Goal: Check status

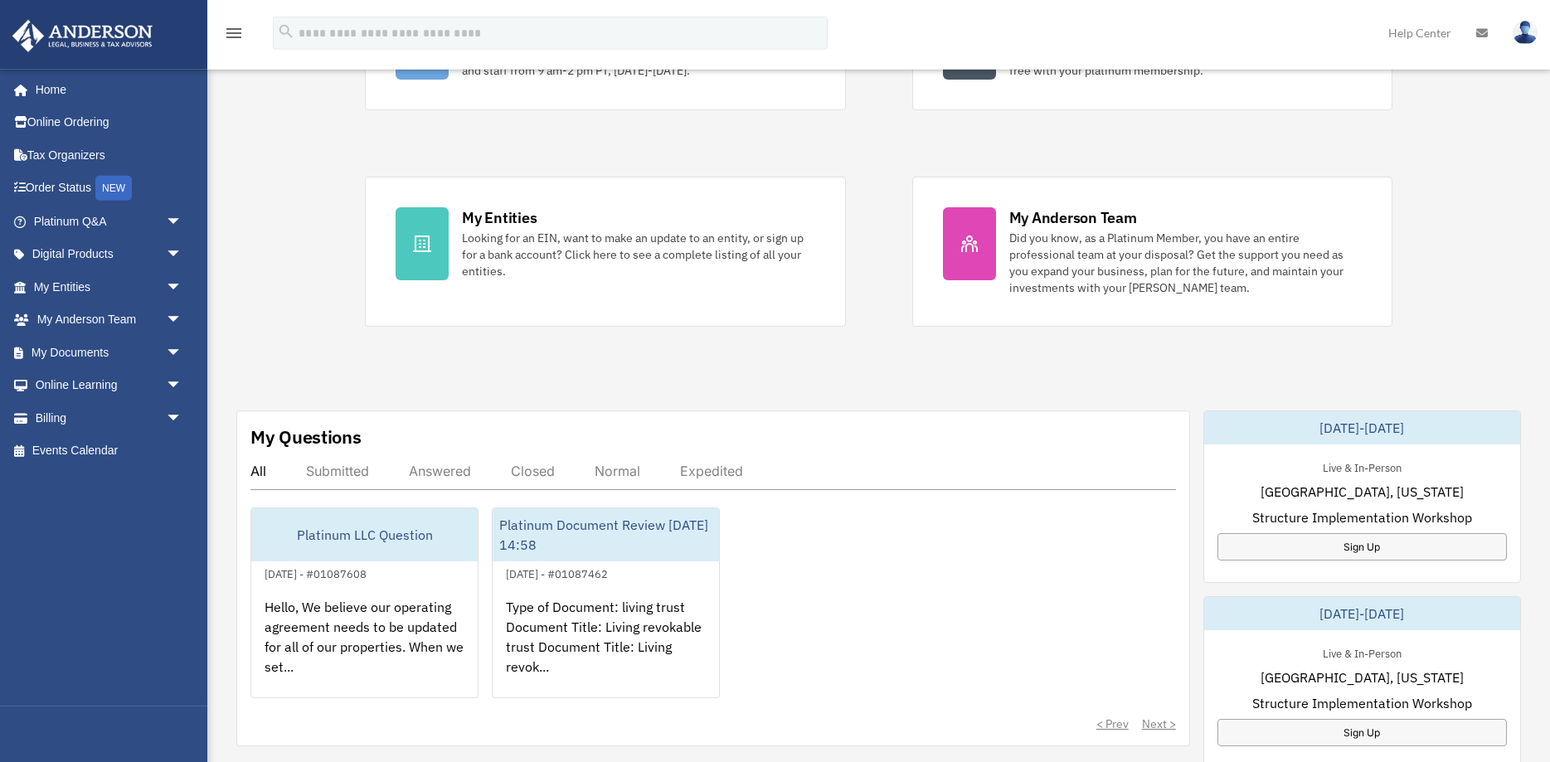
scroll to position [254, 0]
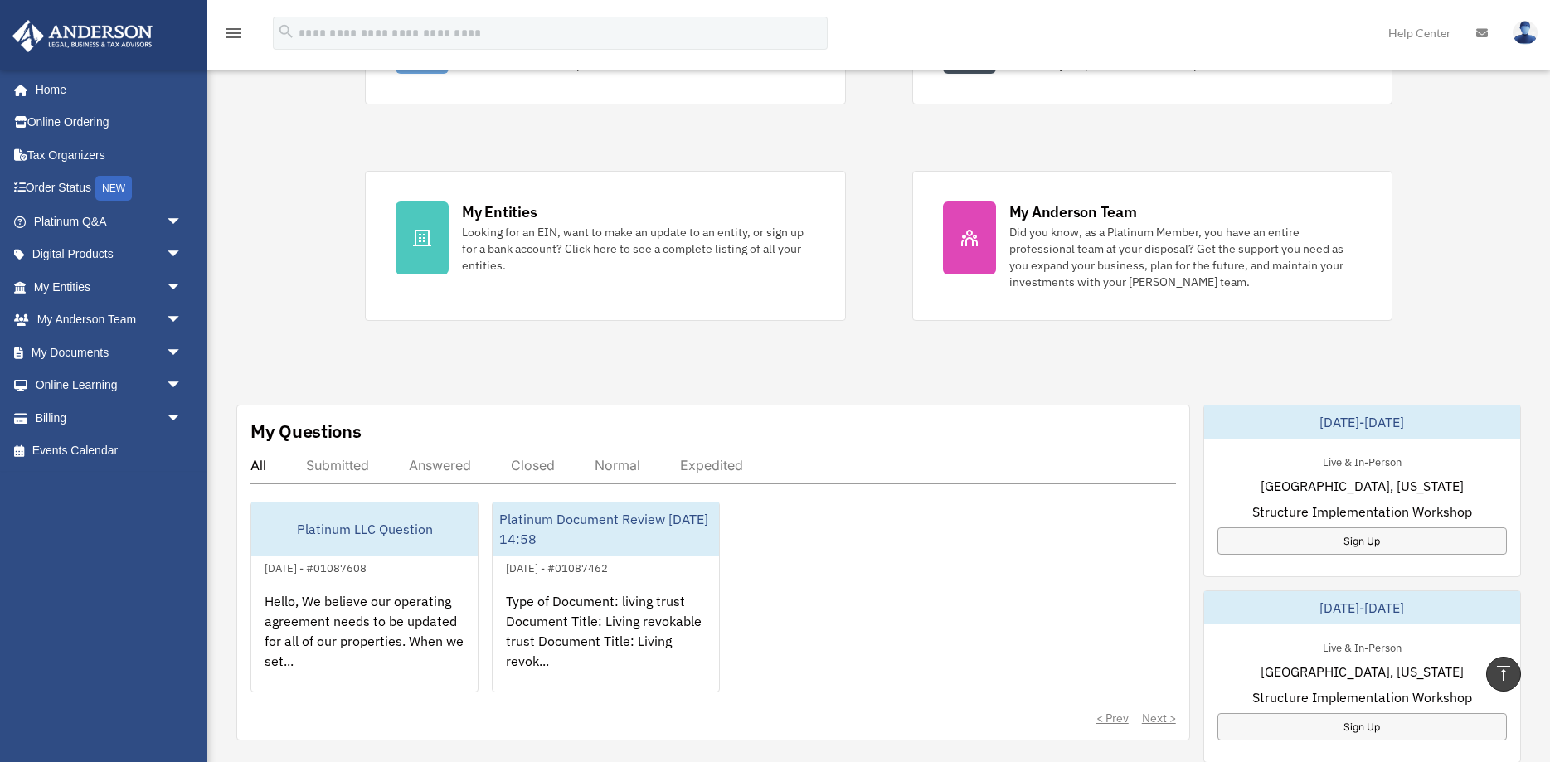
click at [436, 470] on div "Answered" at bounding box center [440, 465] width 62 height 17
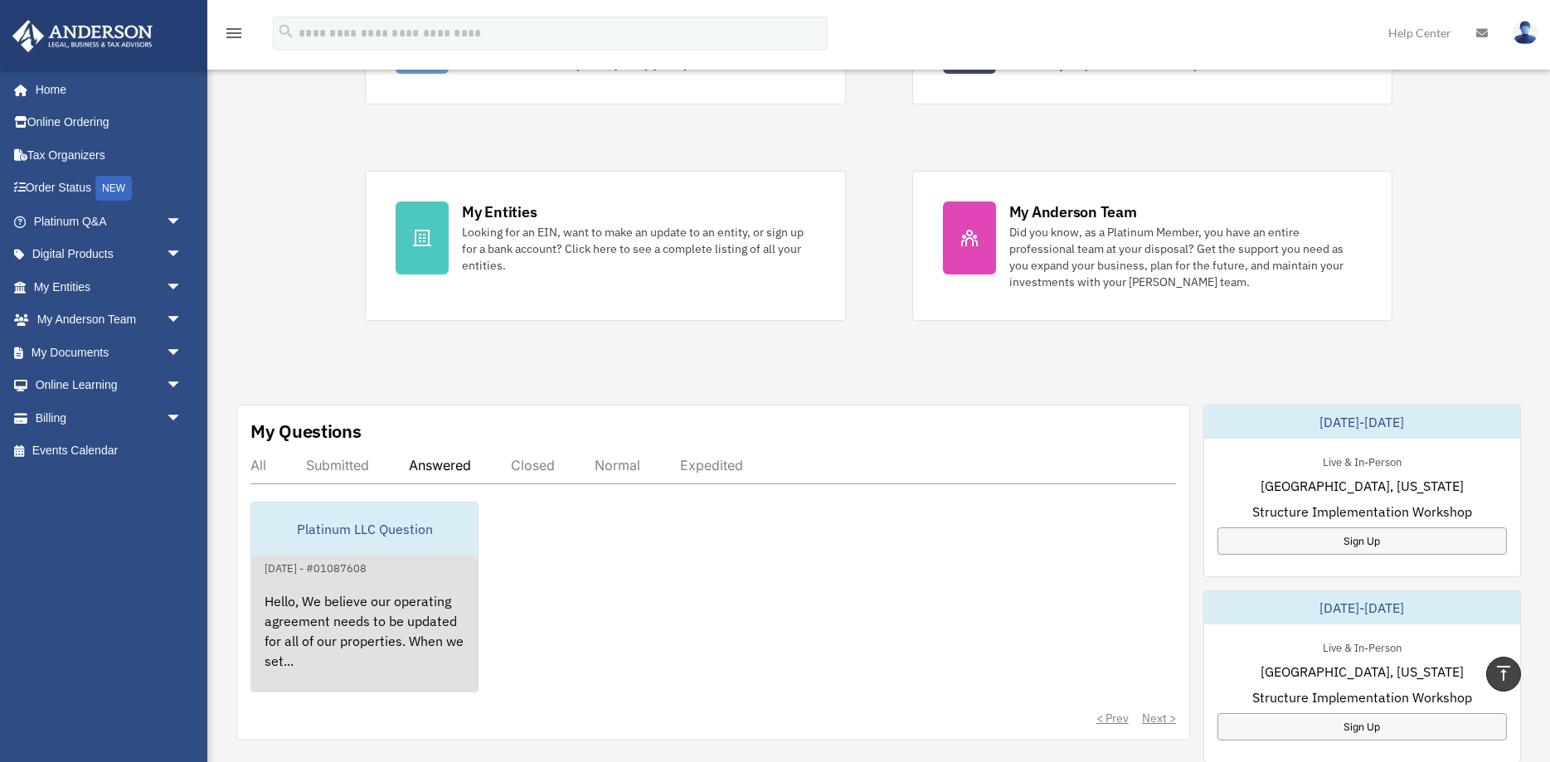
click at [365, 613] on div "Hello, We believe our operating agreement needs to be updated for all of our pr…" at bounding box center [364, 642] width 226 height 129
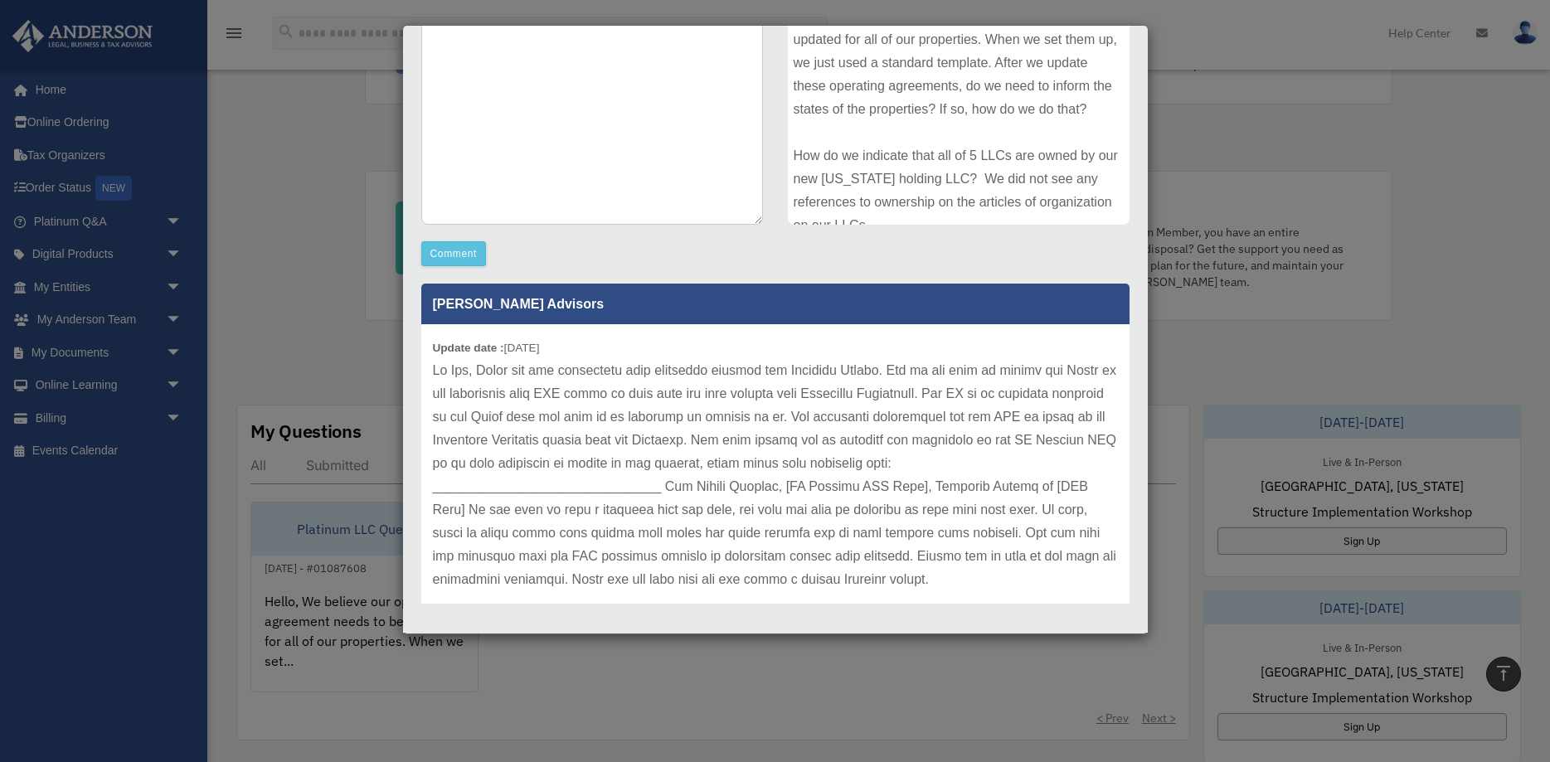
scroll to position [309, 0]
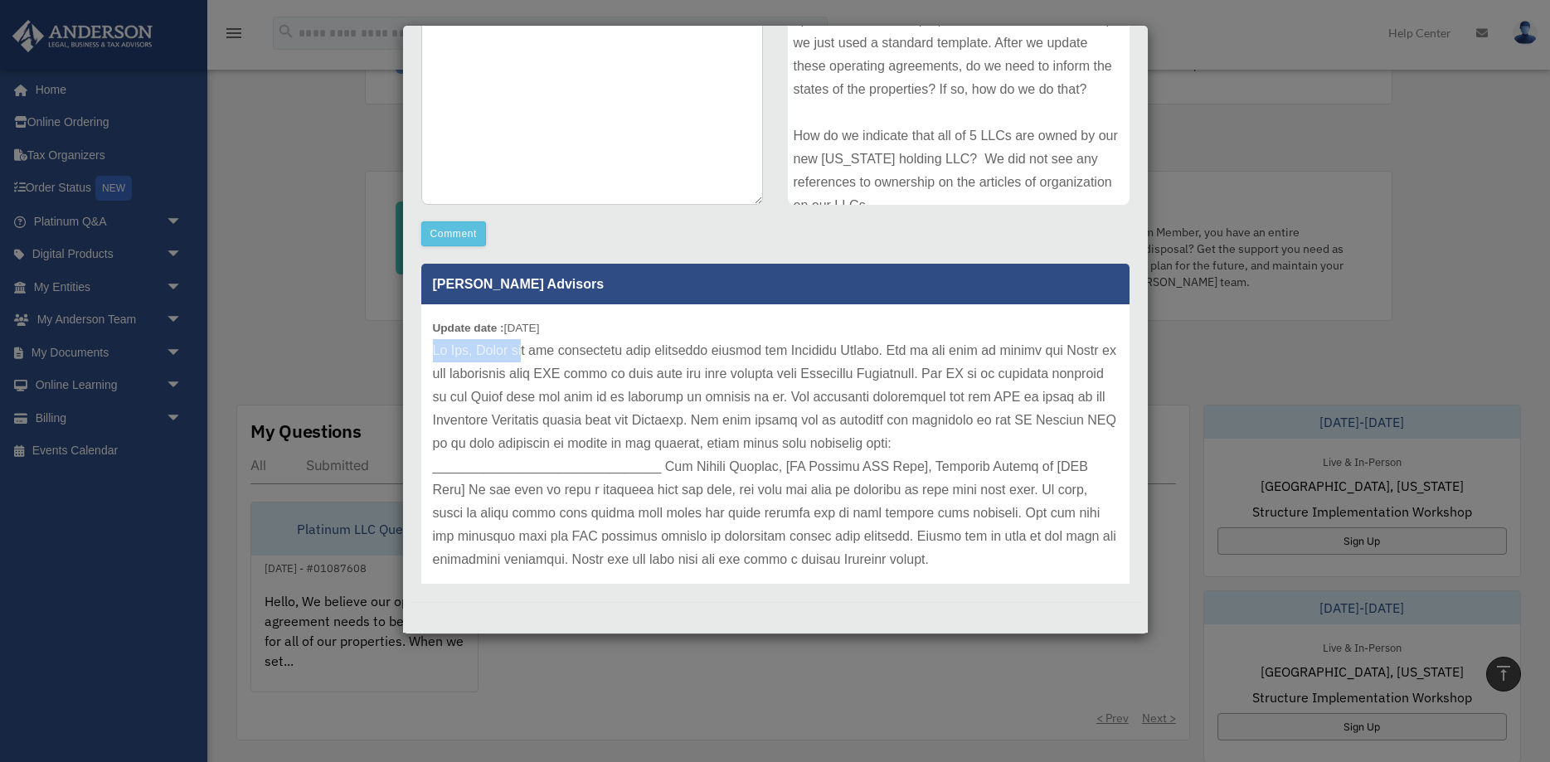
drag, startPoint x: 434, startPoint y: 350, endPoint x: 536, endPoint y: 361, distance: 102.6
click at [536, 361] on p at bounding box center [775, 455] width 685 height 232
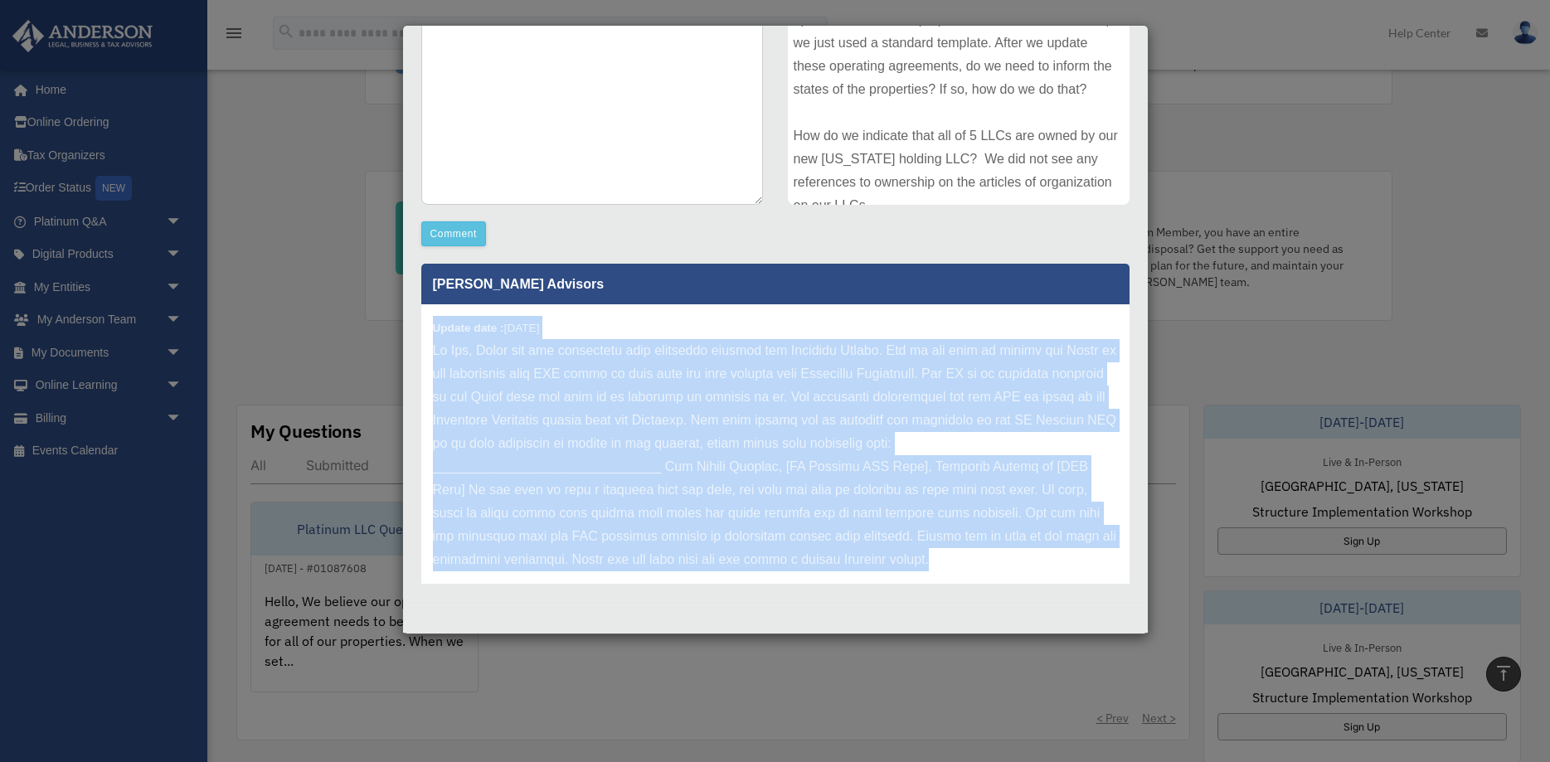
drag, startPoint x: 433, startPoint y: 327, endPoint x: 1006, endPoint y: 575, distance: 624.6
click at [1006, 575] on div "Update date : 08-26-2025" at bounding box center [775, 455] width 708 height 302
copy div "Update date : 08-26-2025 Hi Fan, Thank you for submitting your questions throug…"
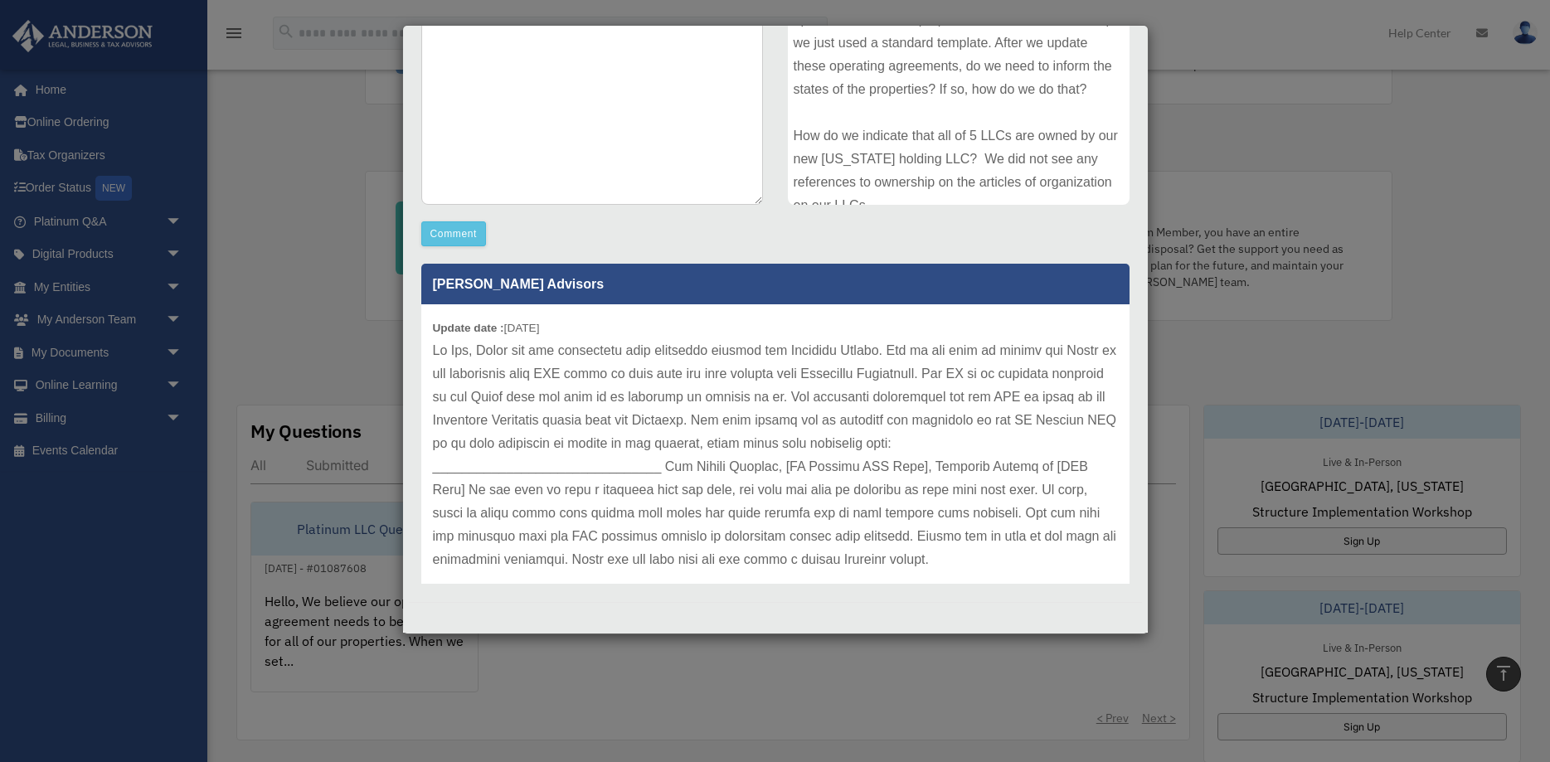
click at [930, 234] on div "Comment Comment Case Description" at bounding box center [775, 250] width 733 height 678
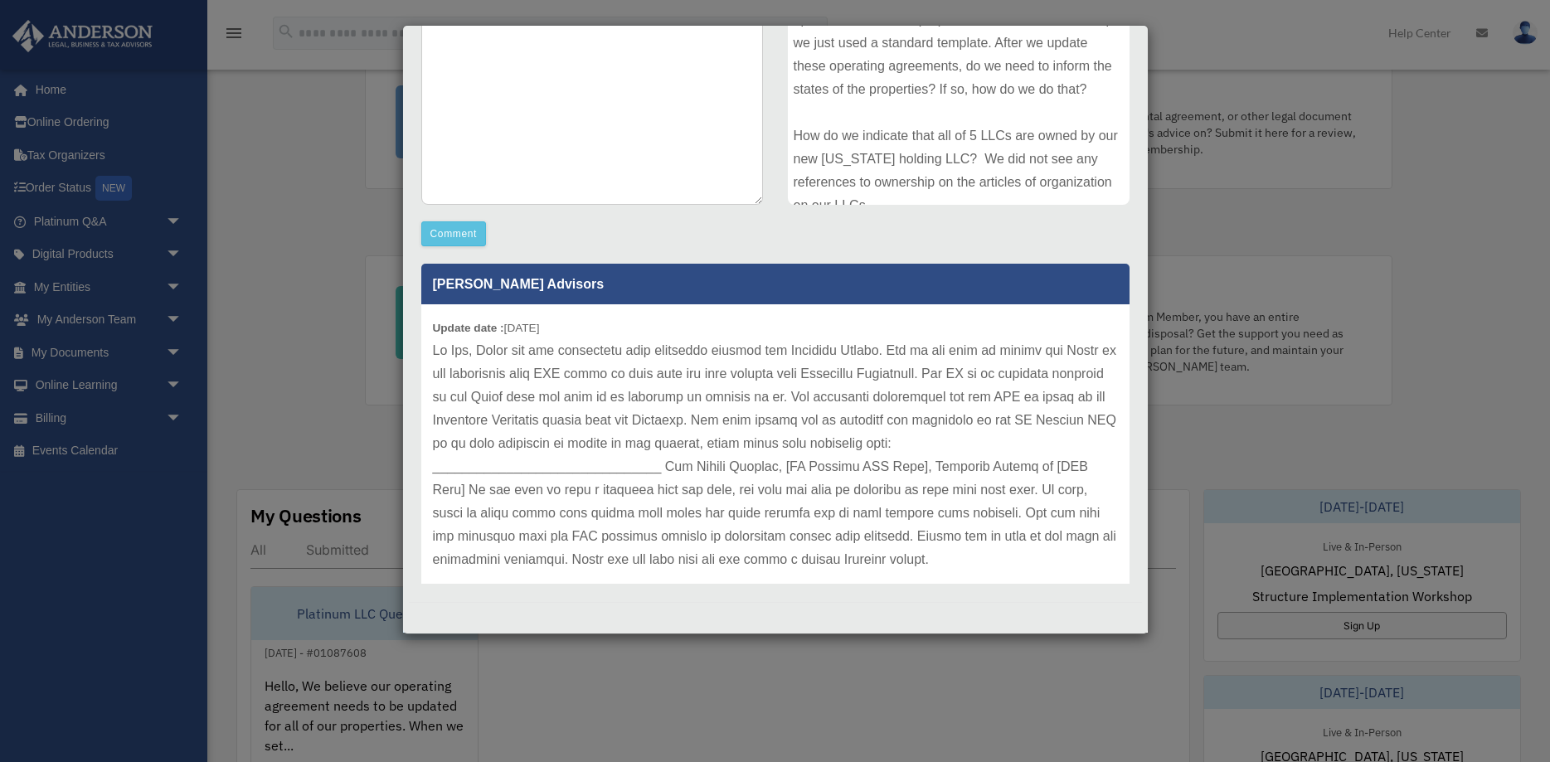
scroll to position [0, 0]
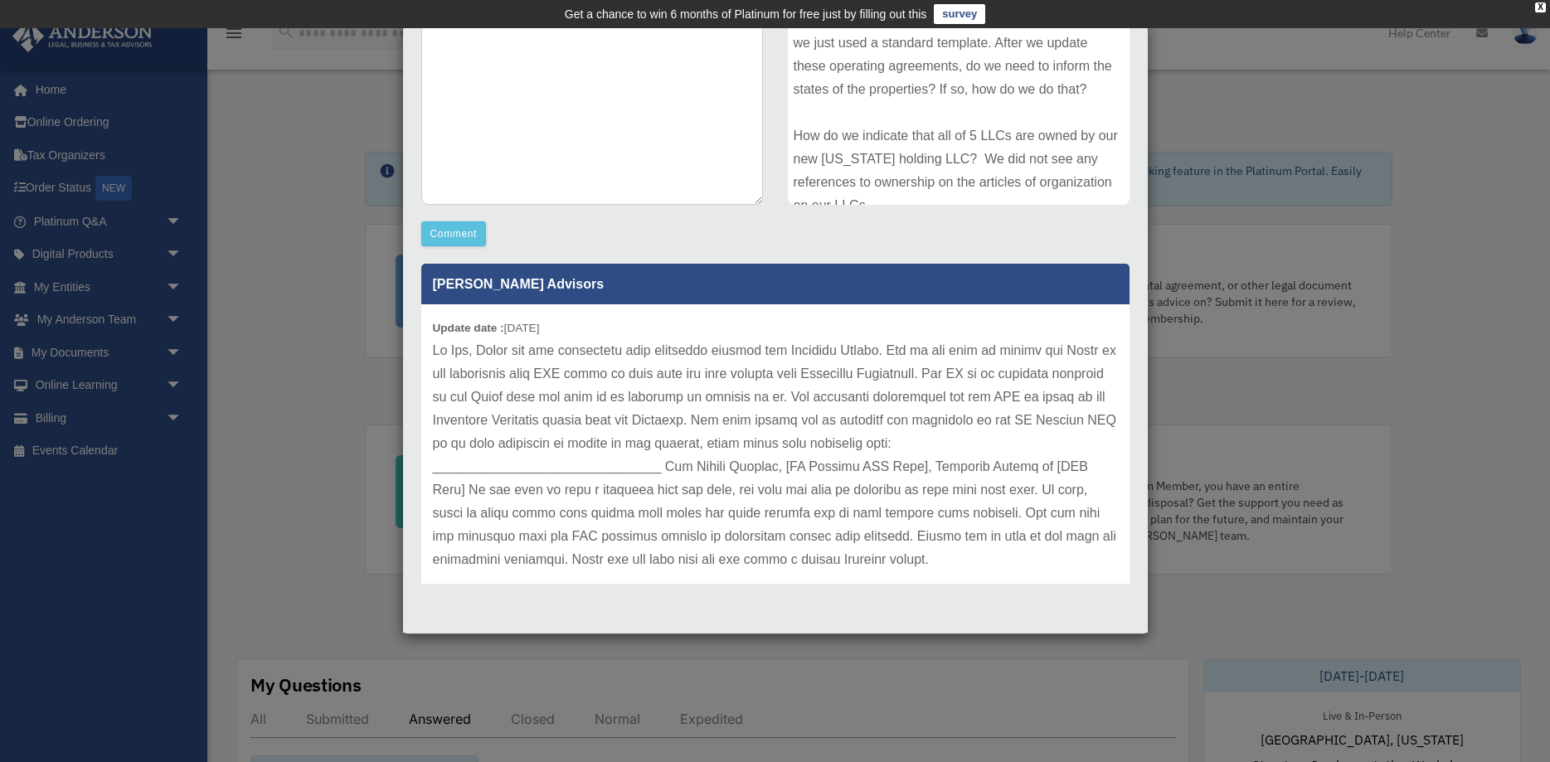
click at [171, 217] on div "Case Detail × Platinum LLC Question Case Number 01087608 Created Date August 25…" at bounding box center [775, 381] width 1550 height 762
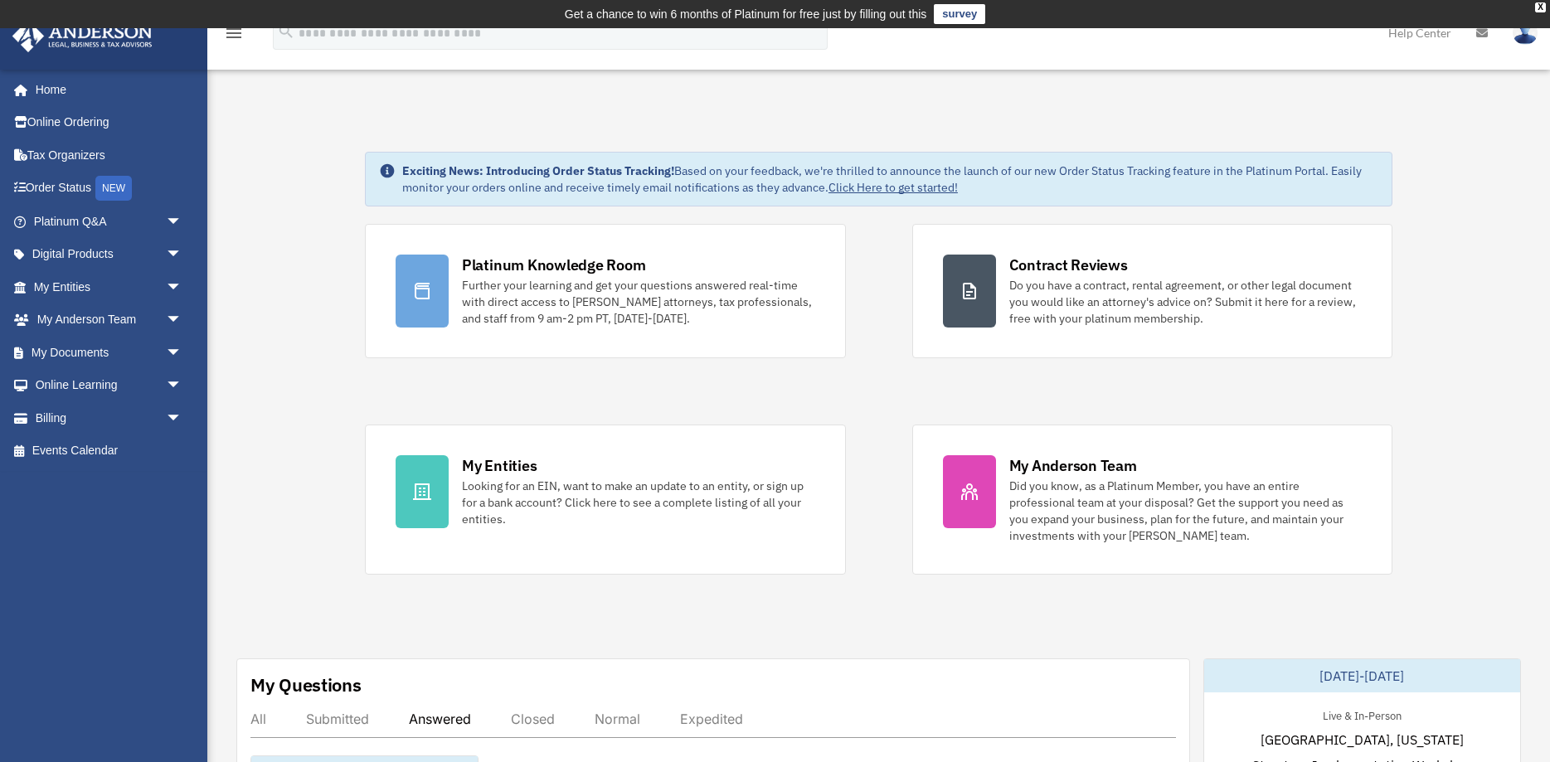
scroll to position [470, 0]
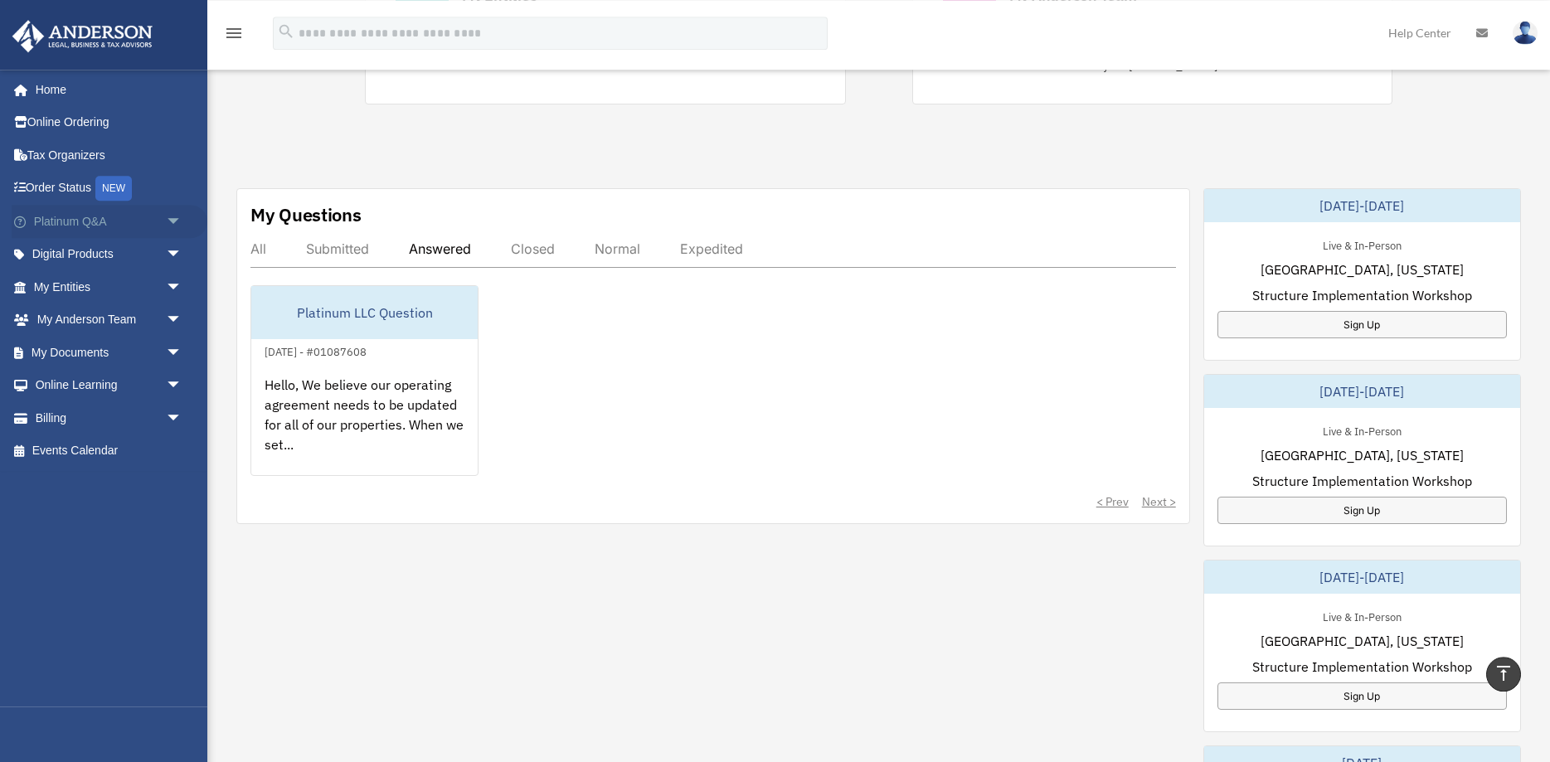
click at [174, 221] on span "arrow_drop_down" at bounding box center [182, 222] width 33 height 34
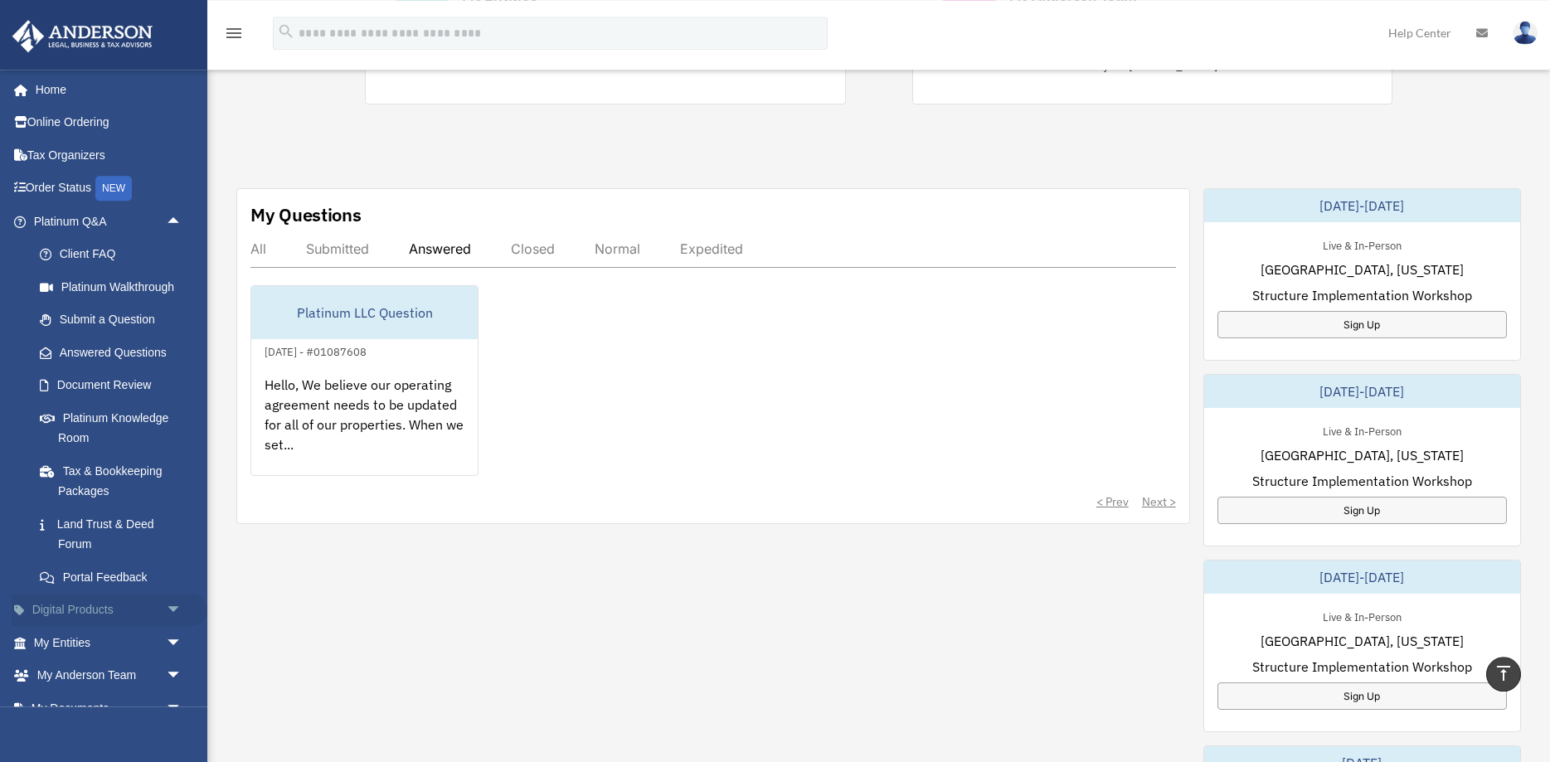
click at [178, 603] on span "arrow_drop_down" at bounding box center [182, 611] width 33 height 34
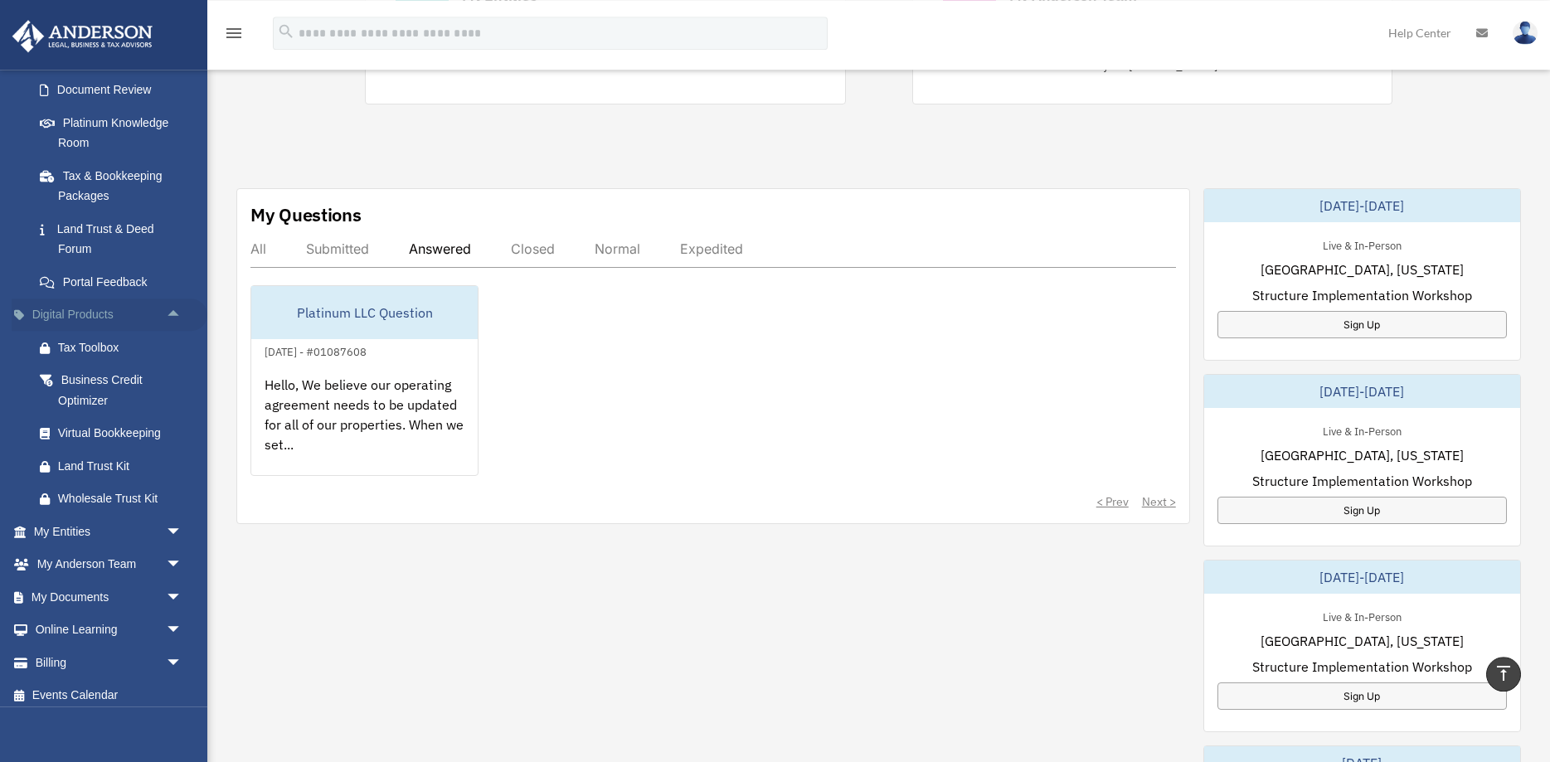
scroll to position [304, 0]
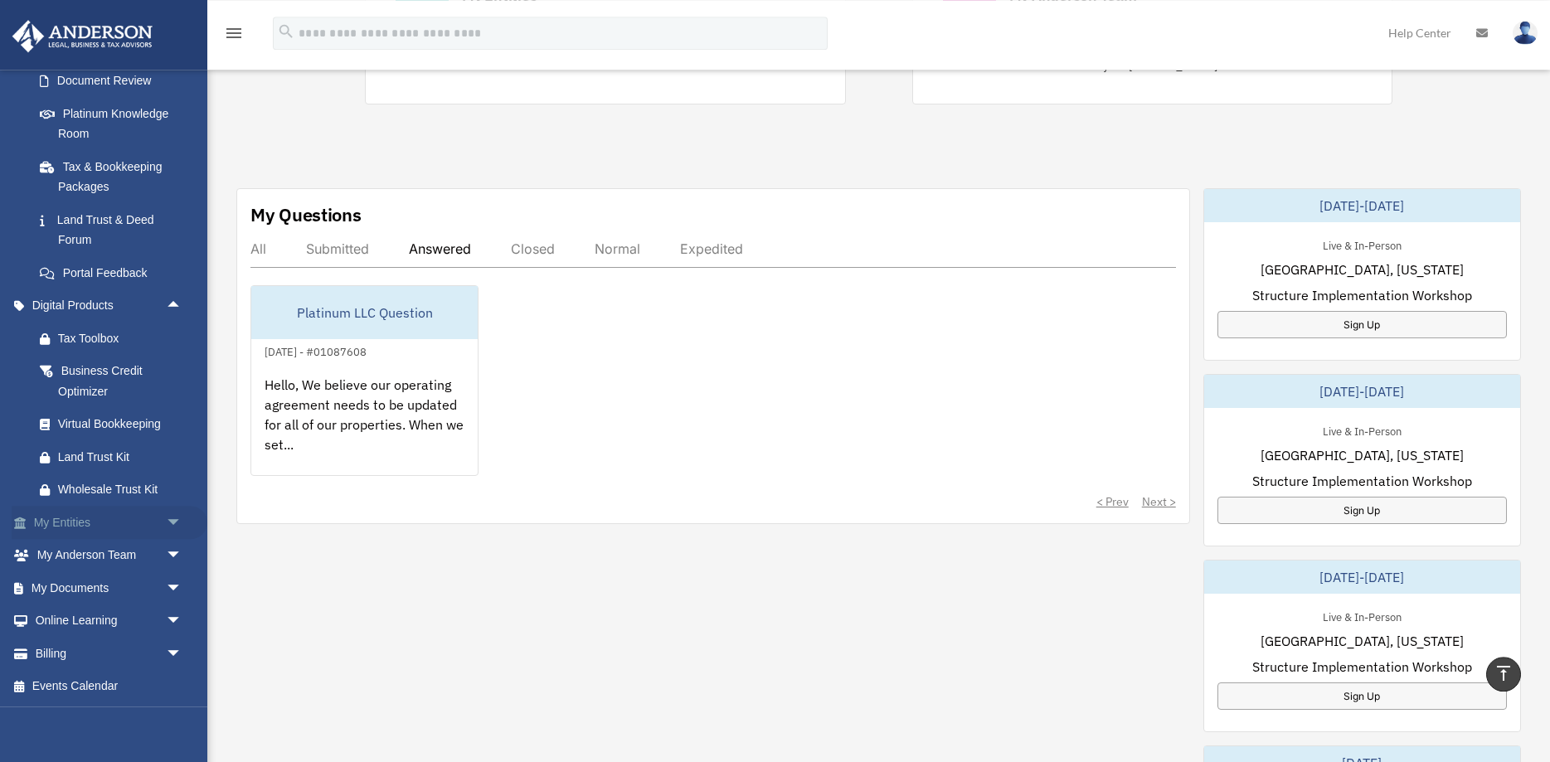
click at [172, 524] on span "arrow_drop_down" at bounding box center [182, 523] width 33 height 34
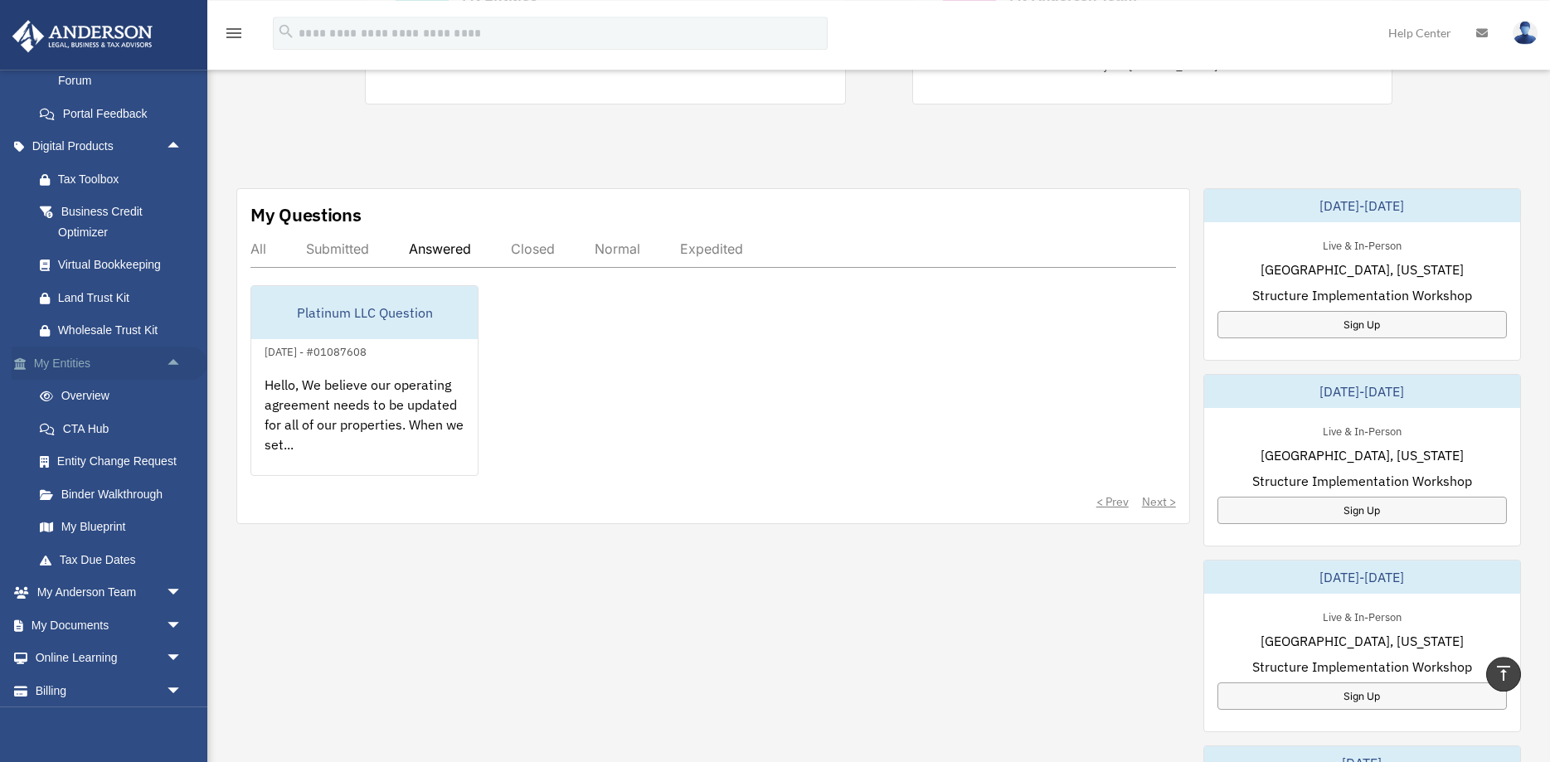
scroll to position [501, 0]
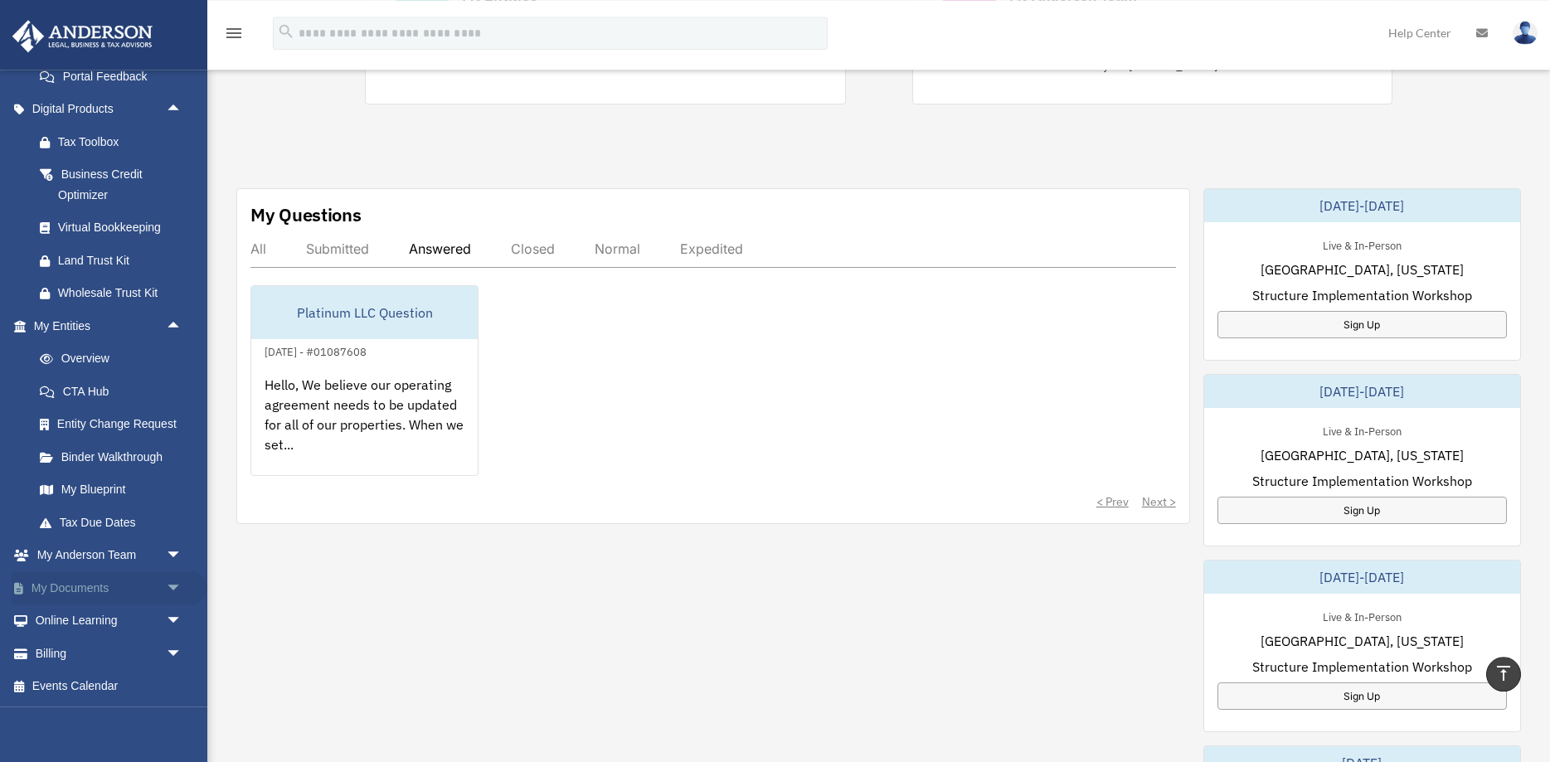
click at [174, 585] on span "arrow_drop_down" at bounding box center [182, 588] width 33 height 34
click at [65, 623] on link "Box" at bounding box center [115, 620] width 184 height 33
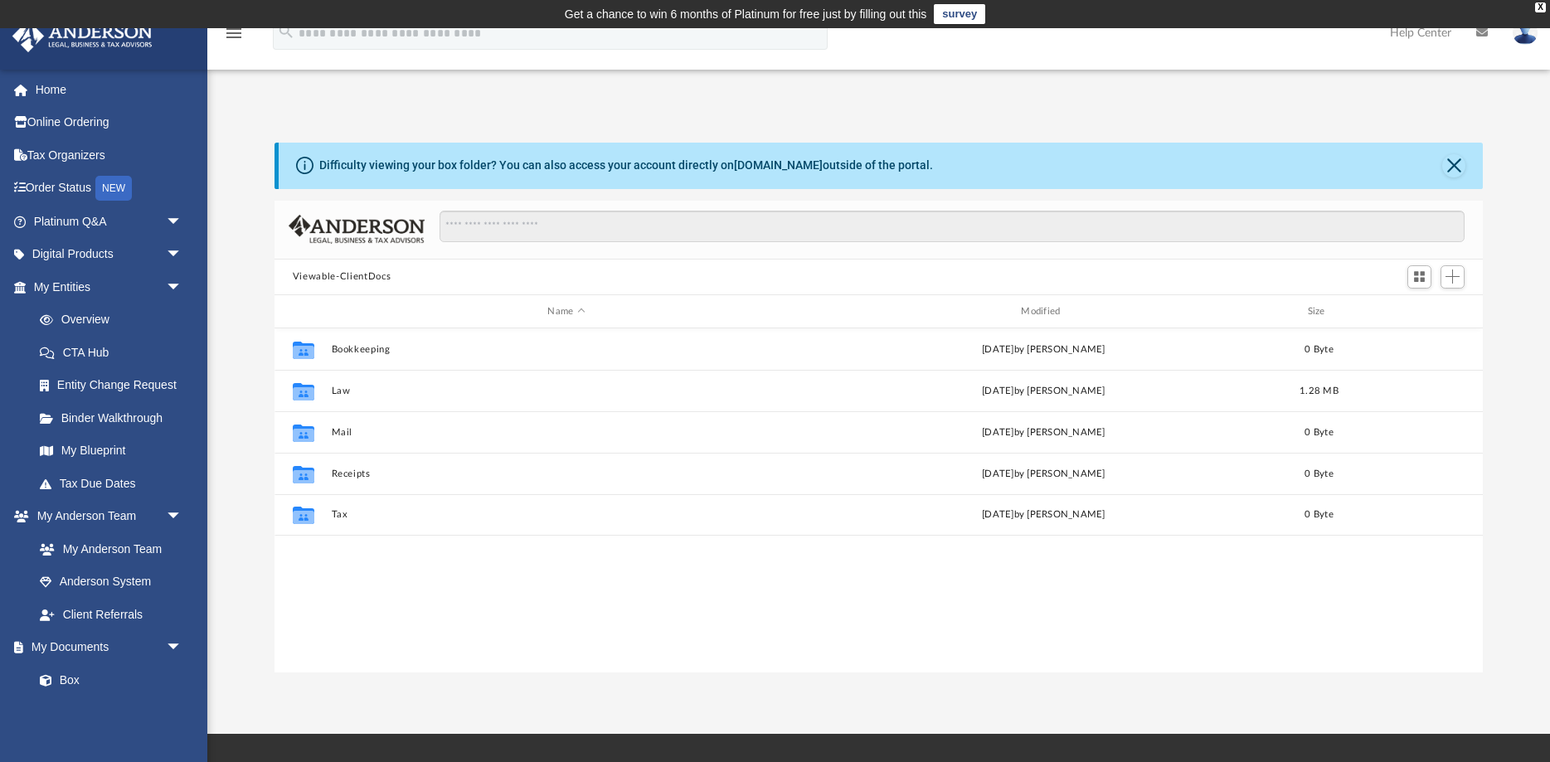
scroll to position [376, 1208]
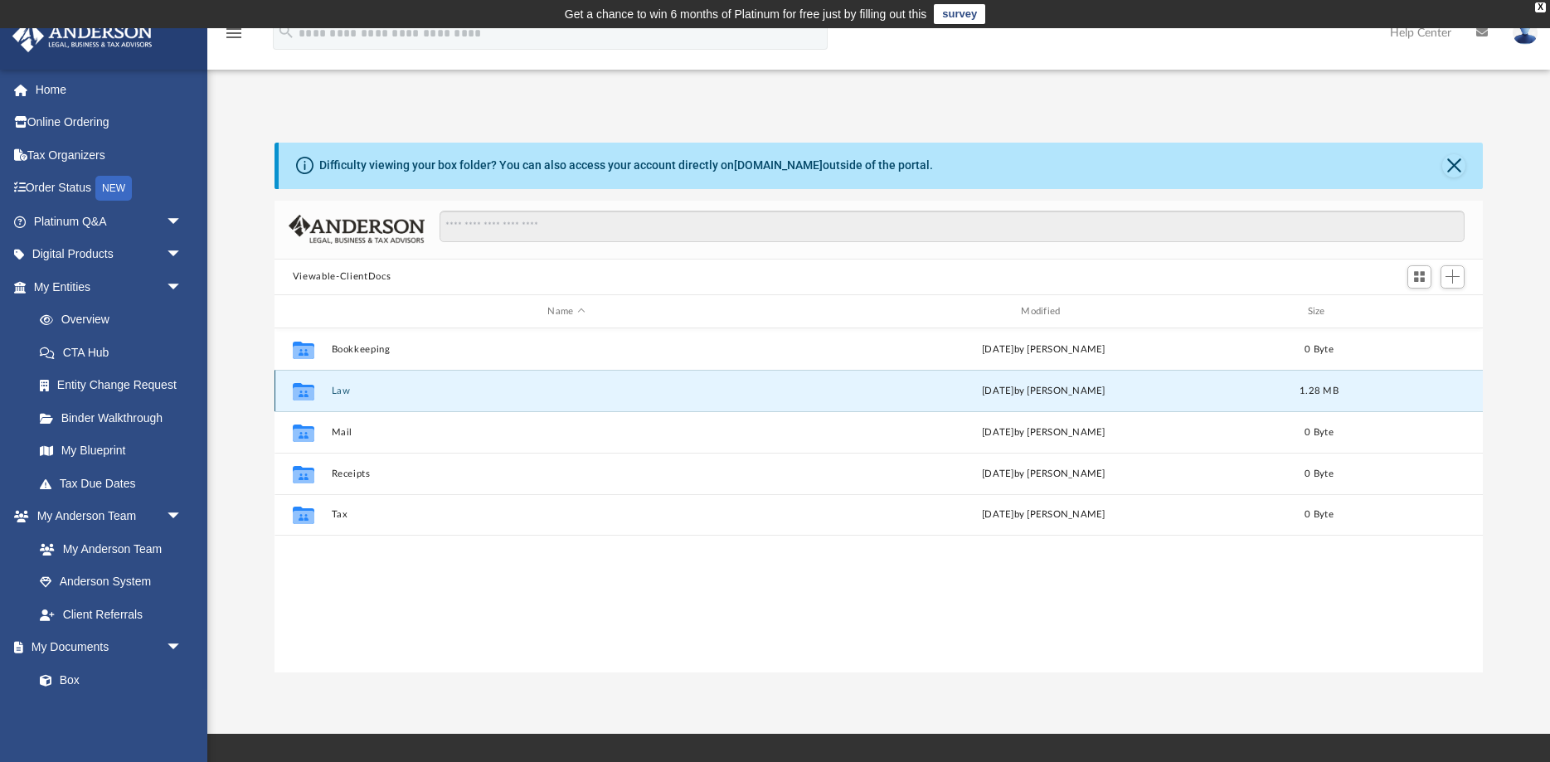
click at [336, 388] on button "Law" at bounding box center [566, 391] width 470 height 11
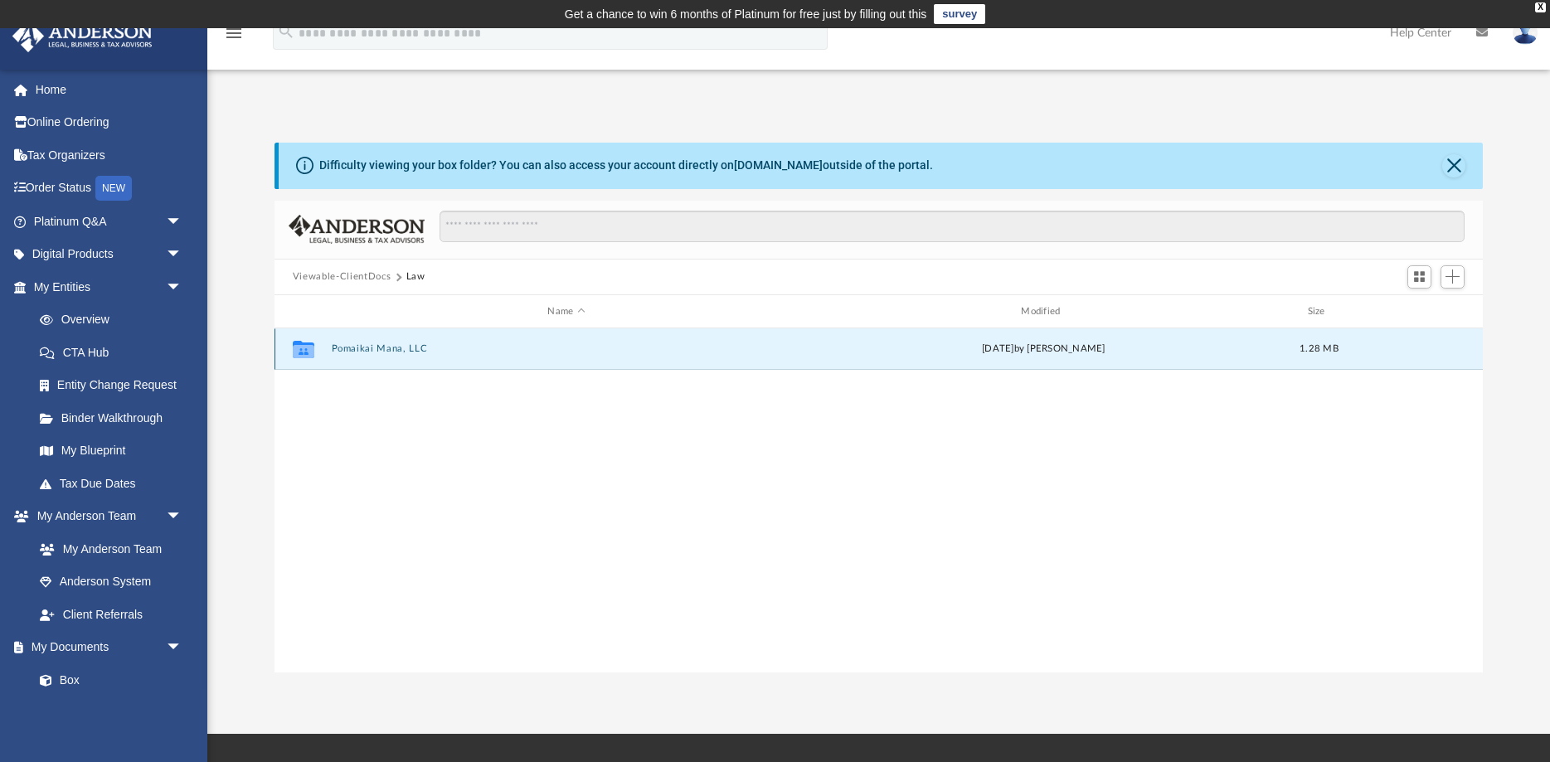
click at [360, 347] on button "Pomaikai Mana, LLC" at bounding box center [566, 349] width 470 height 11
click at [367, 350] on button "Initial Docs" at bounding box center [566, 349] width 470 height 11
